Goal: Task Accomplishment & Management: Manage account settings

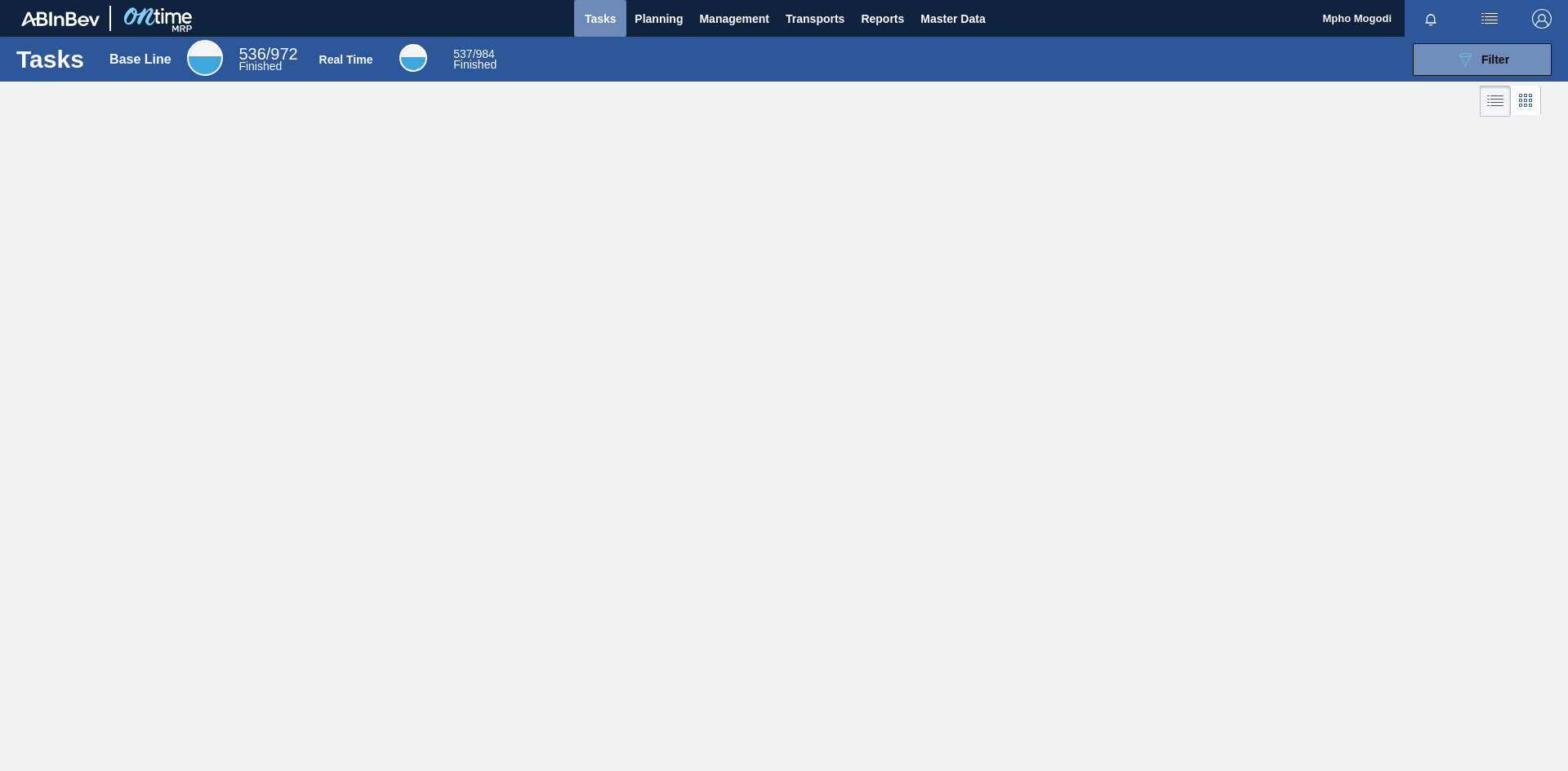
click at [604, 21] on span "Tasks" at bounding box center [600, 19] width 36 height 20
click at [647, 19] on span "Planning" at bounding box center [659, 19] width 48 height 20
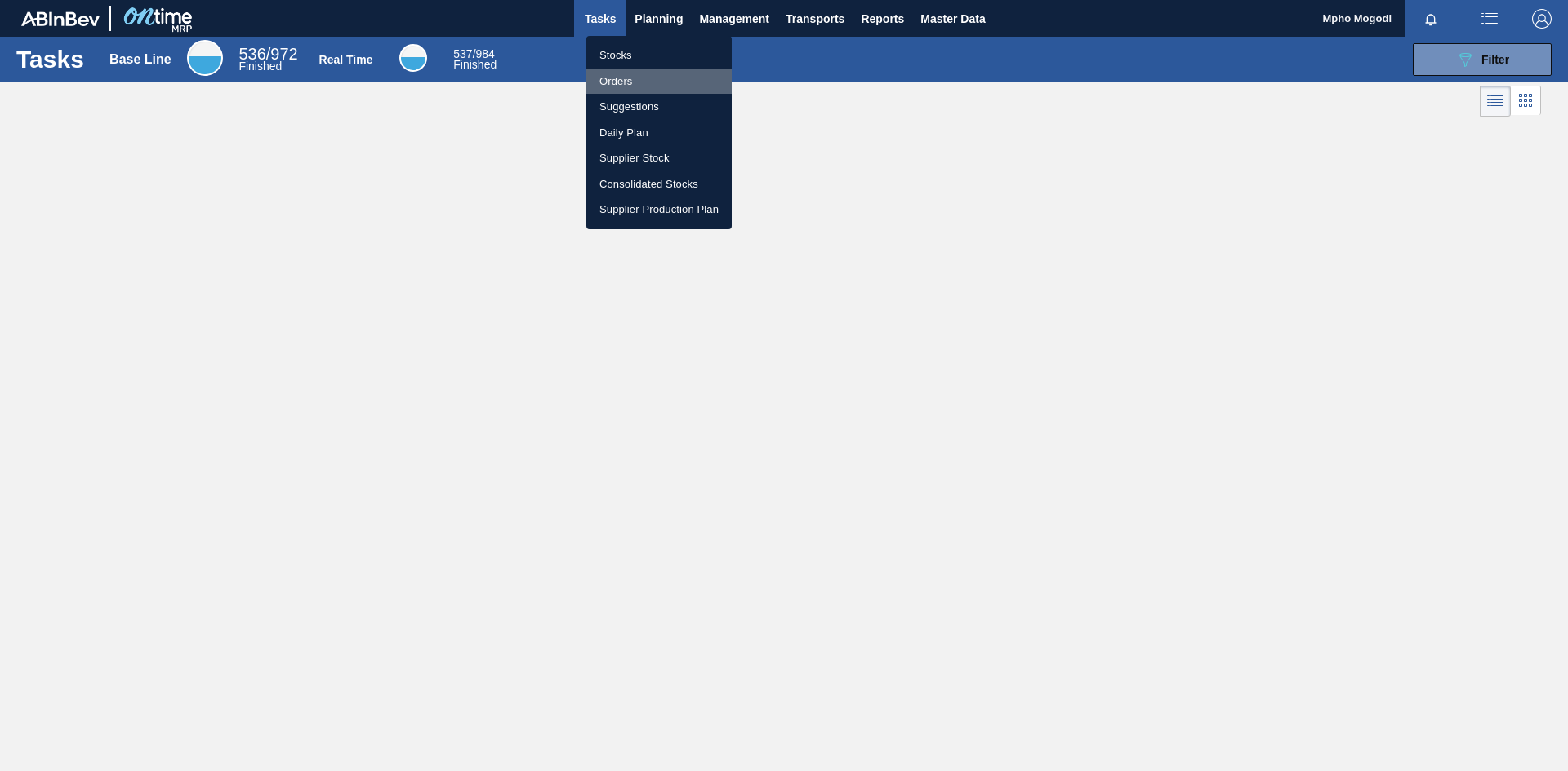
click at [624, 72] on li "Orders" at bounding box center [659, 82] width 145 height 26
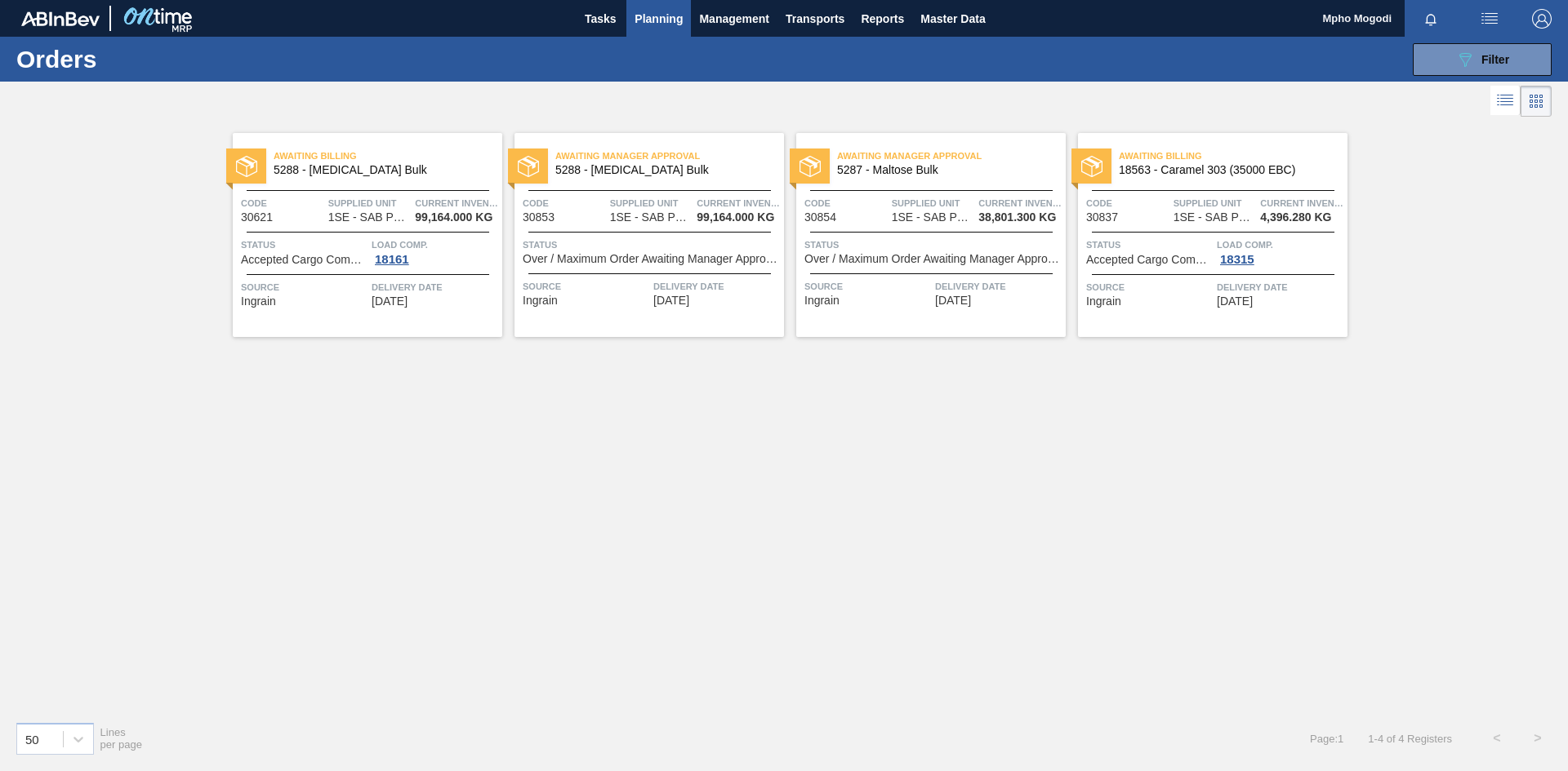
click at [841, 207] on span "Code" at bounding box center [847, 204] width 84 height 17
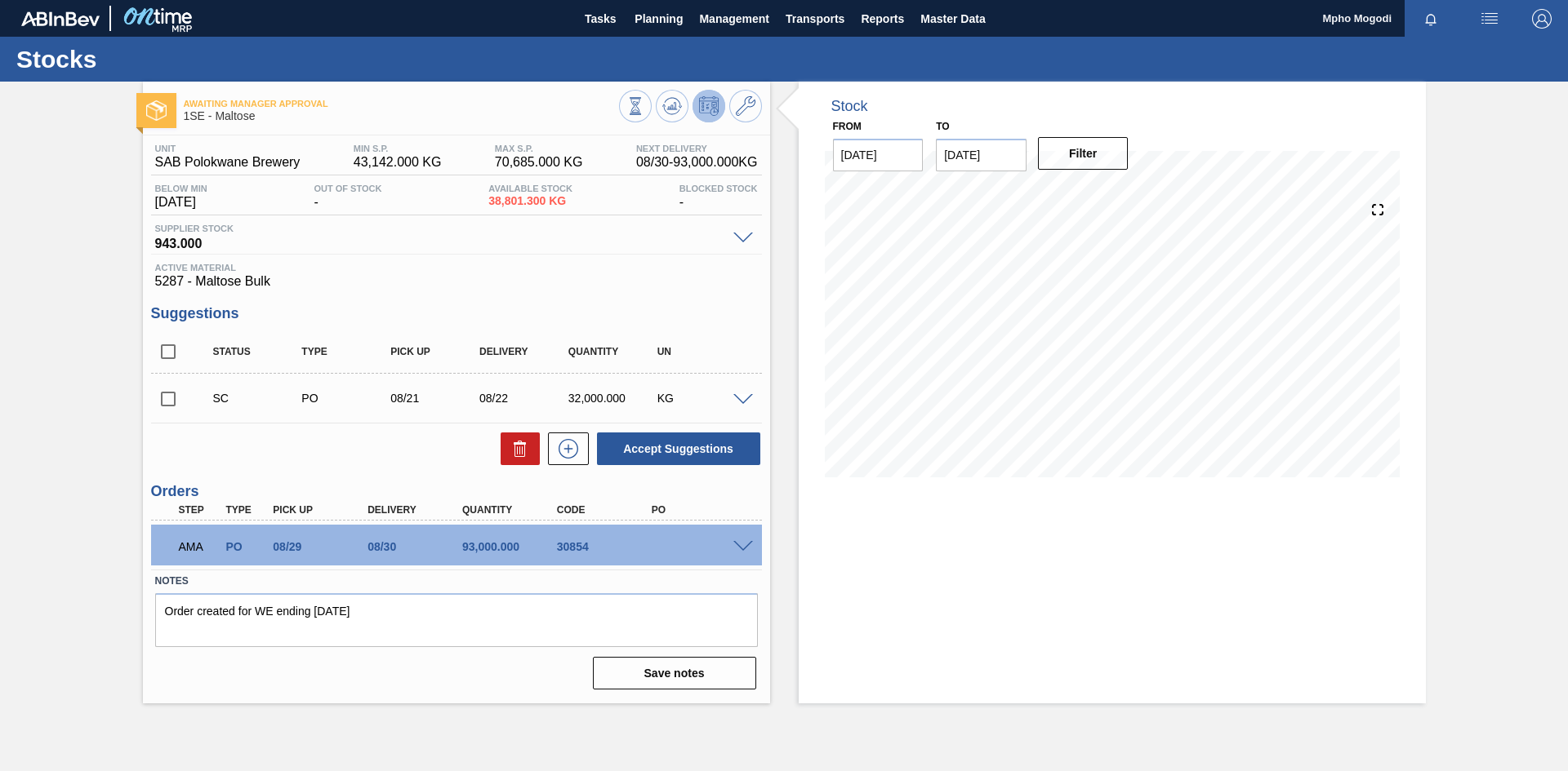
click at [743, 535] on div "AMA PO 08/29 08/30 93,000.000 30854" at bounding box center [456, 545] width 611 height 41
click at [744, 547] on span at bounding box center [743, 547] width 20 height 12
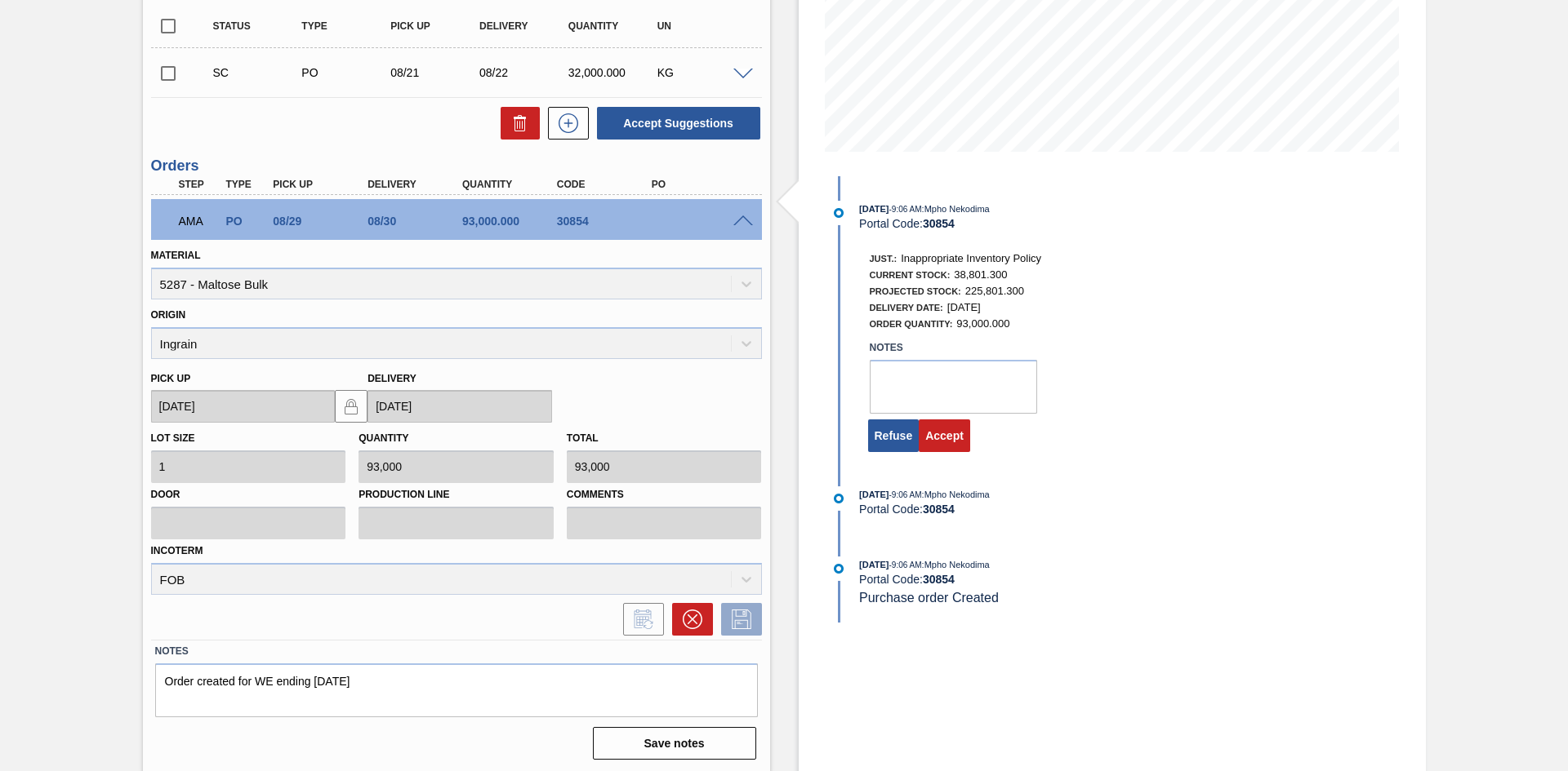
scroll to position [328, 0]
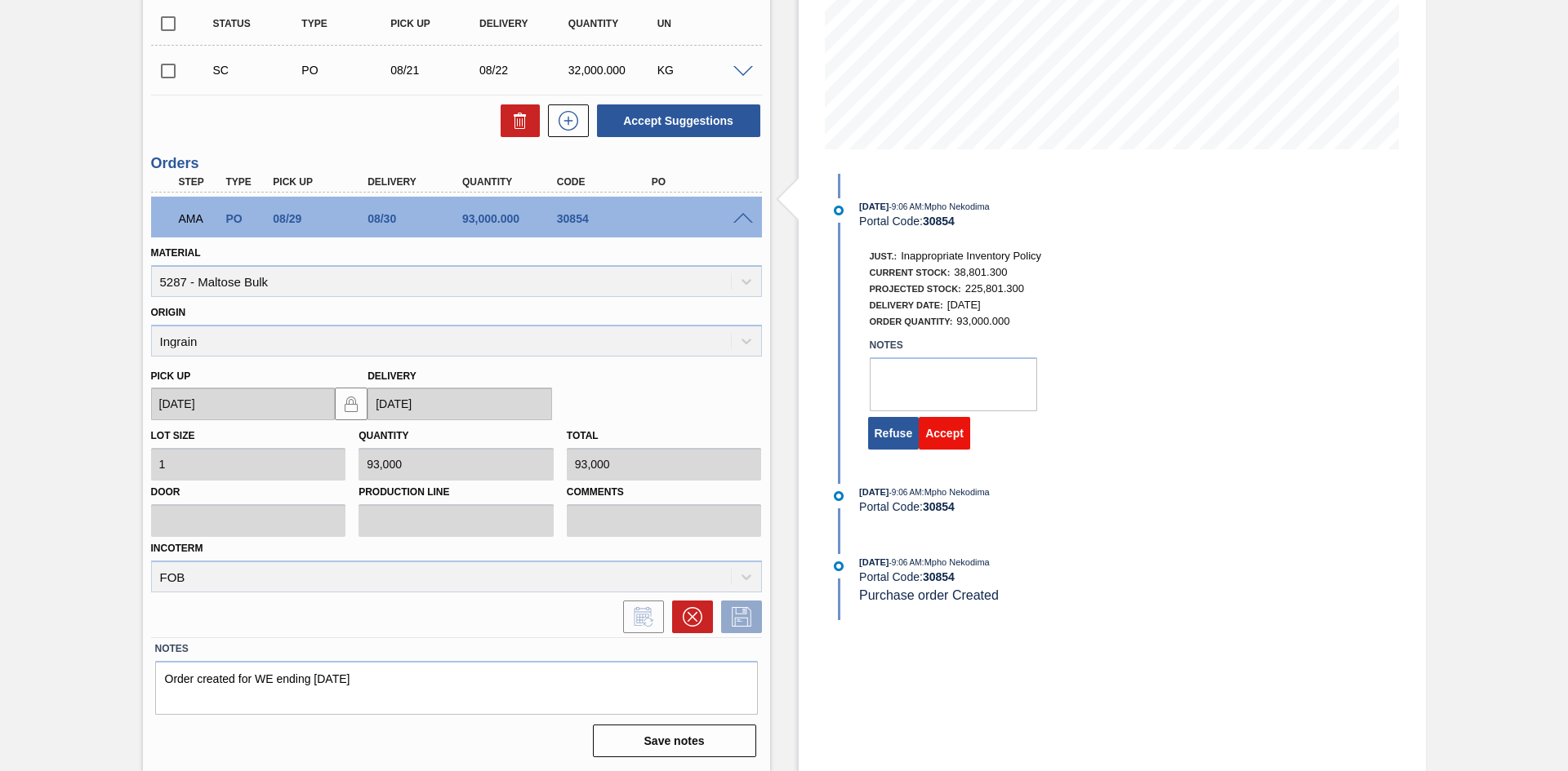
click at [947, 432] on button "Accept" at bounding box center [944, 432] width 51 height 33
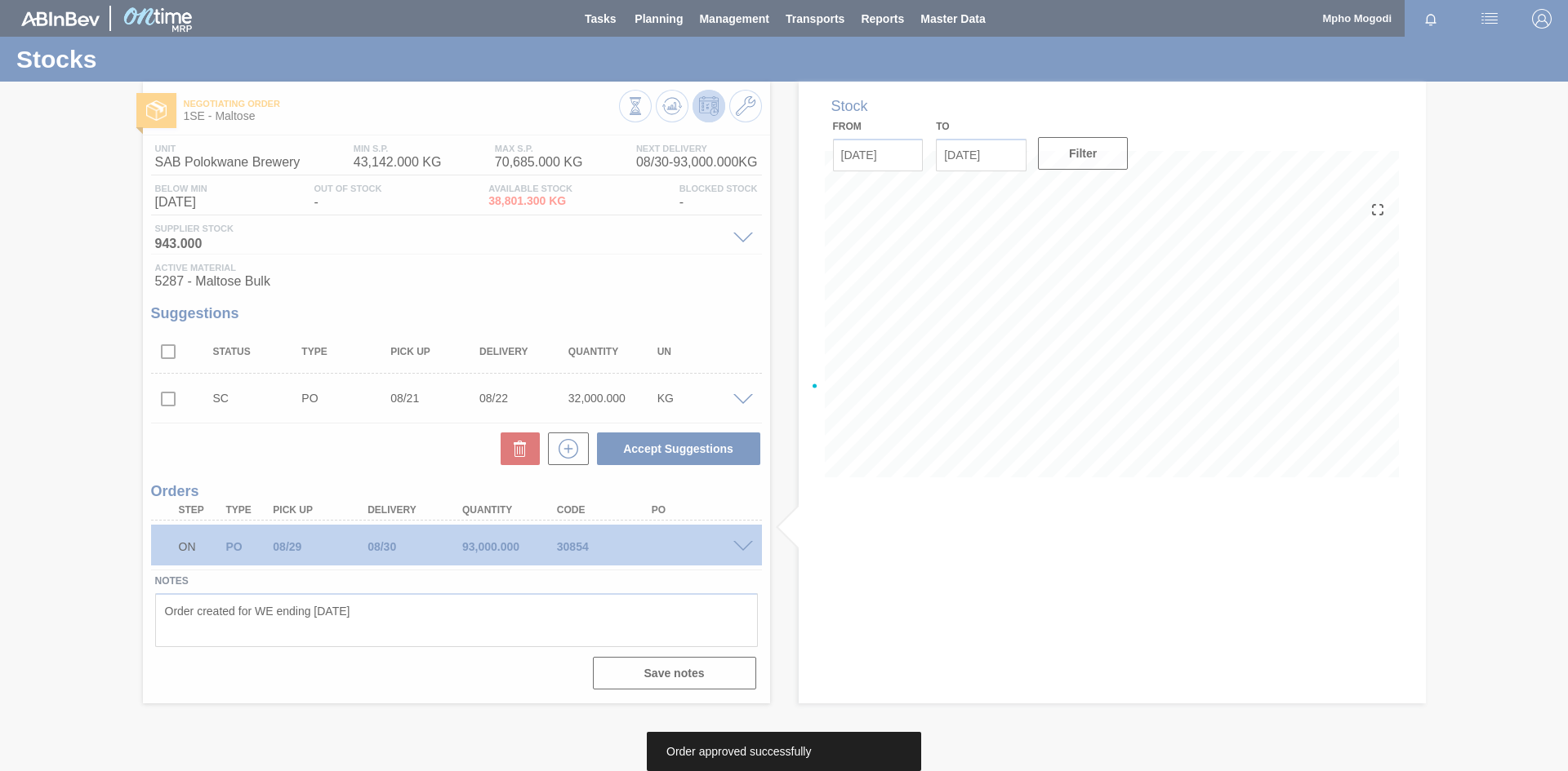
scroll to position [0, 0]
